Goal: Share content

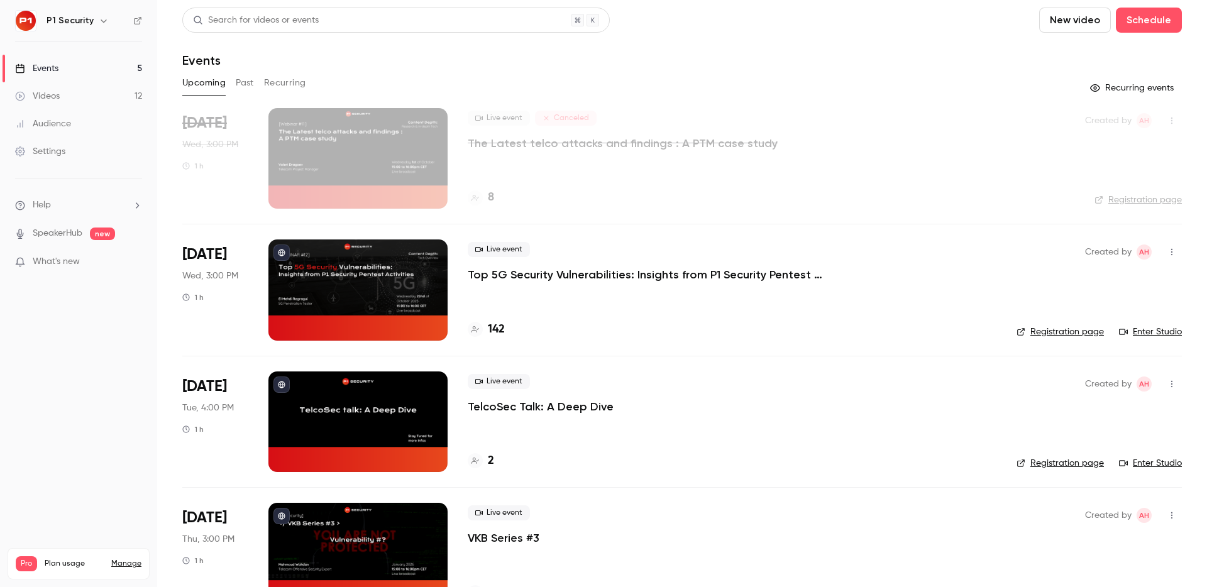
click at [549, 270] on p "Top 5G Security Vulnerabilities: Insights from P1 Security Pentest Activities" at bounding box center [656, 274] width 377 height 15
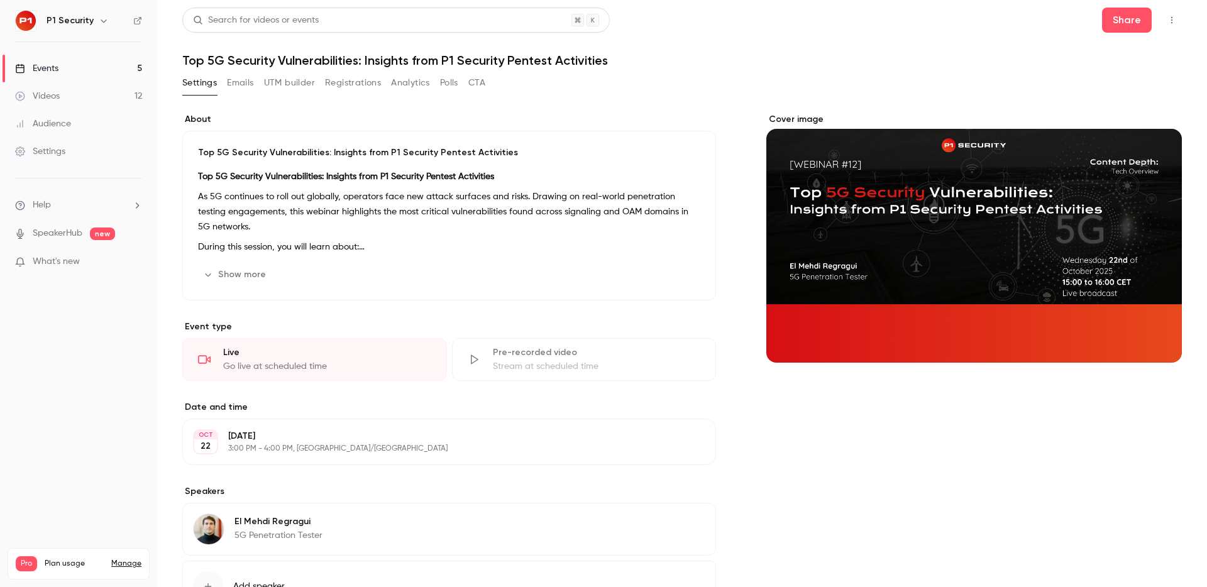
click at [473, 154] on p "Top 5G Security Vulnerabilities: Insights from P1 Security Pentest Activities" at bounding box center [449, 152] width 502 height 13
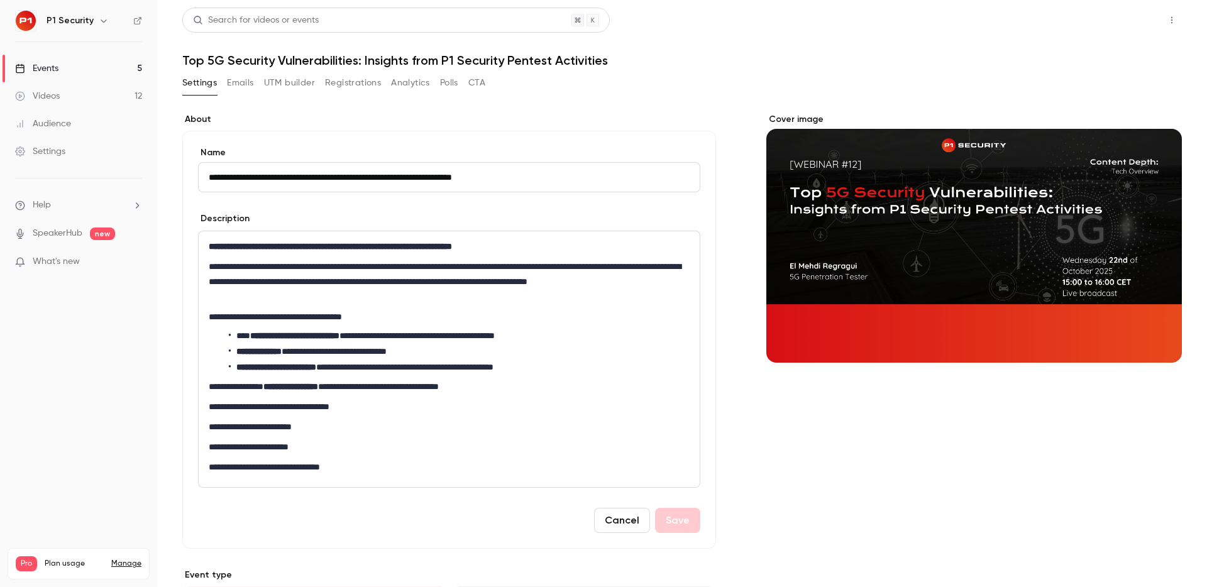
click at [1129, 22] on button "Share" at bounding box center [1127, 20] width 50 height 25
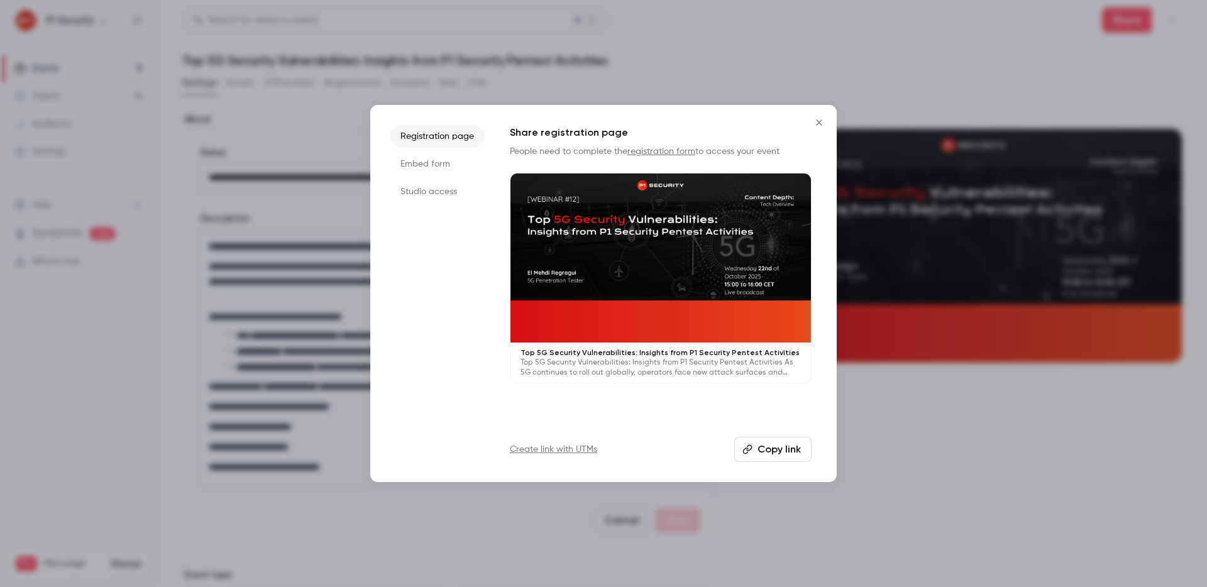
click at [780, 446] on button "Copy link" at bounding box center [772, 449] width 77 height 25
click at [739, 59] on div at bounding box center [603, 293] width 1207 height 587
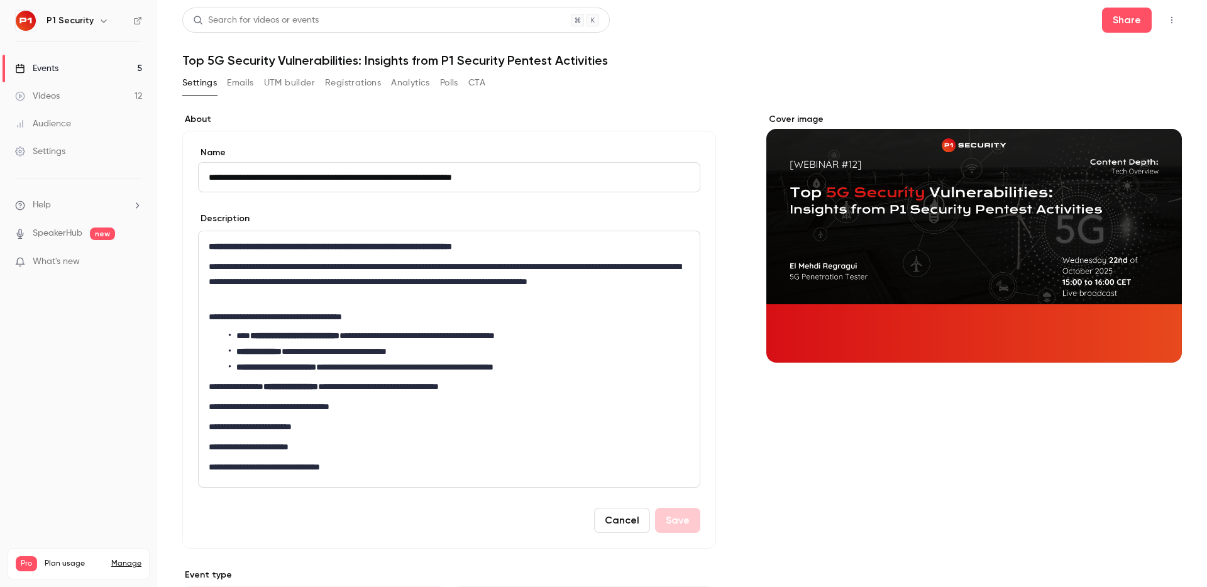
click at [424, 169] on input "**********" at bounding box center [449, 177] width 502 height 30
click at [1109, 26] on button "Share" at bounding box center [1127, 20] width 50 height 25
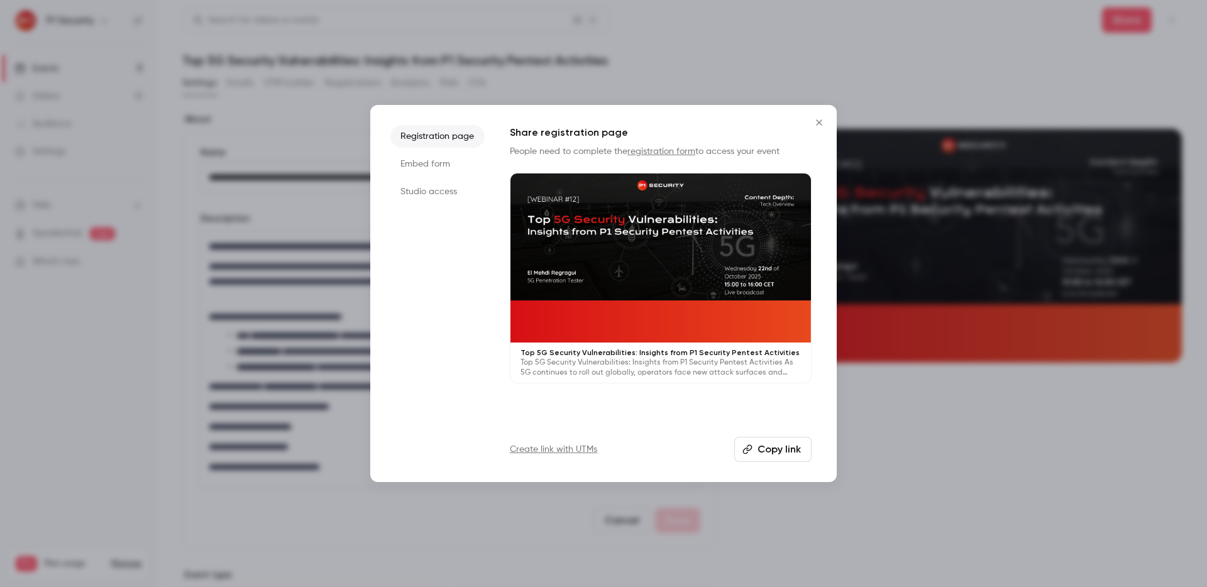
click at [761, 451] on button "Copy link" at bounding box center [772, 449] width 77 height 25
click at [807, 116] on button "Close" at bounding box center [819, 122] width 25 height 25
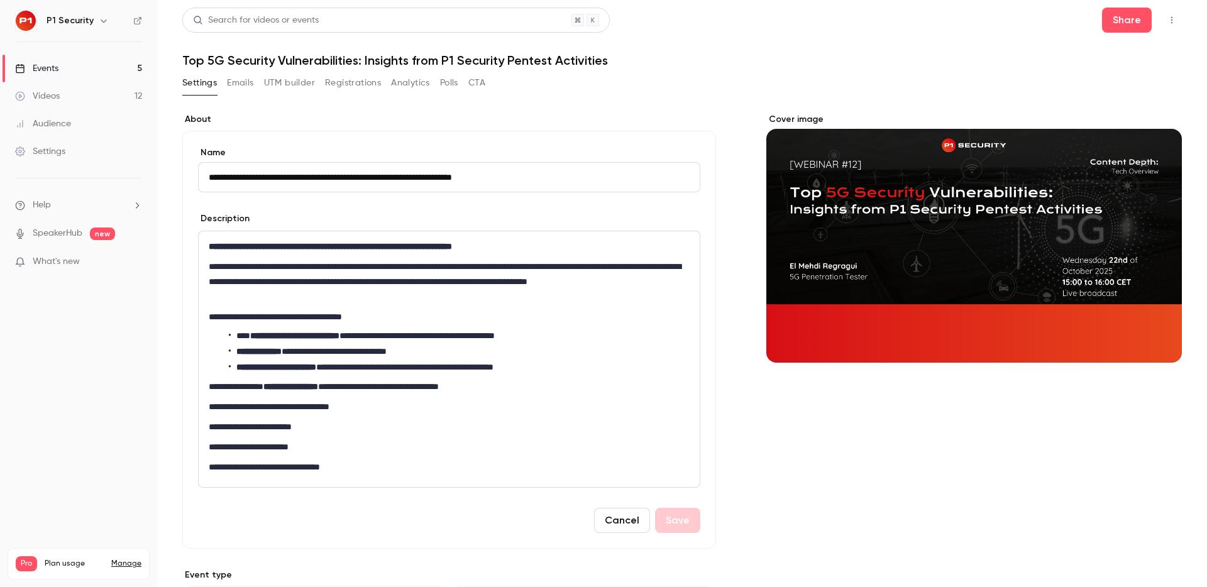
click at [351, 80] on button "Registrations" at bounding box center [353, 83] width 56 height 20
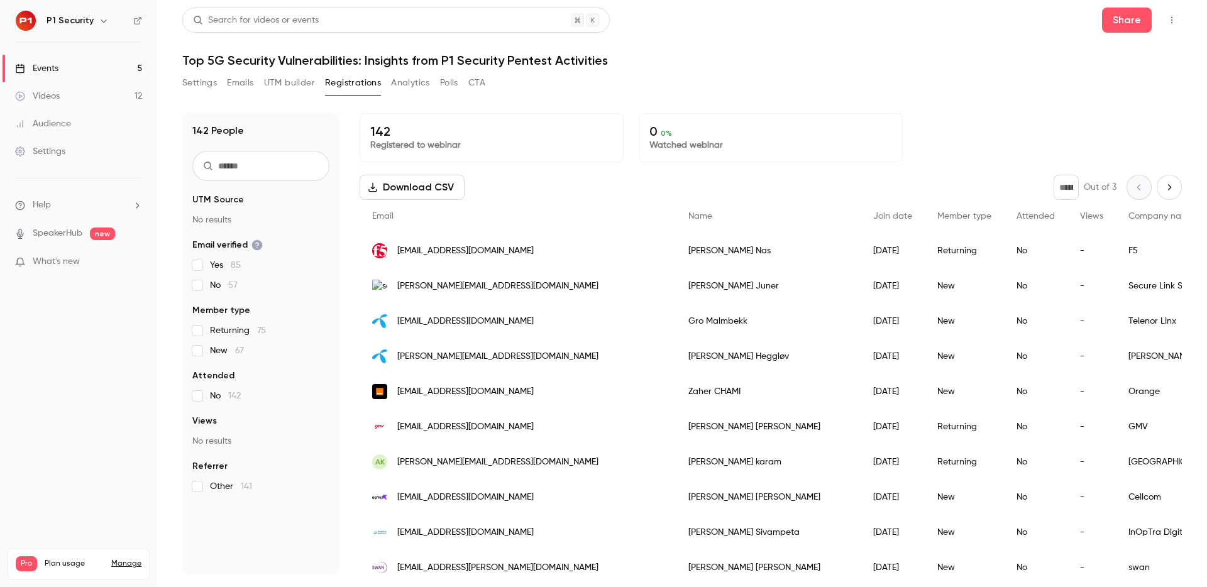
click at [247, 179] on input "text" at bounding box center [260, 166] width 137 height 30
type input "***"
